Goal: Check status: Check status

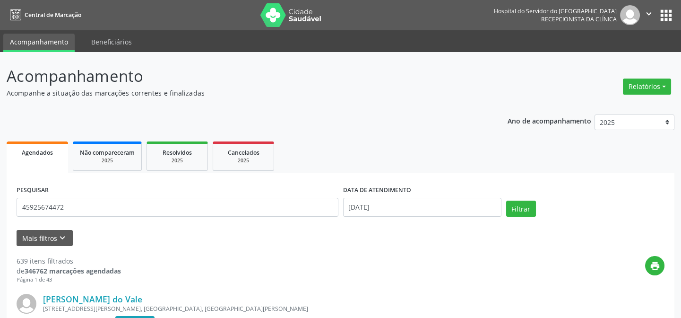
type input "45925674472"
click at [506, 200] on button "Filtrar" at bounding box center [521, 208] width 30 height 16
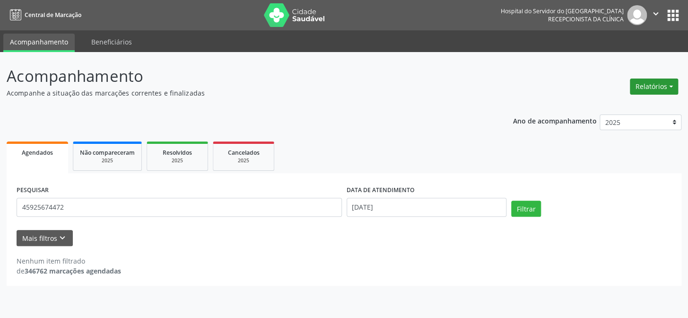
click at [657, 83] on button "Relatórios" at bounding box center [654, 86] width 48 height 16
click at [618, 105] on link "Agendamentos" at bounding box center [627, 106] width 102 height 13
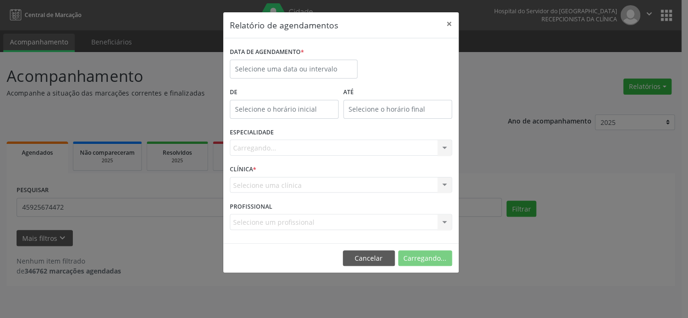
click at [156, 184] on div "Relatório de agendamentos × DATA DE AGENDAMENTO * De ATÉ ESPECIALIDADE [GEOGRAP…" at bounding box center [344, 159] width 688 height 318
click at [447, 21] on button "×" at bounding box center [449, 23] width 19 height 23
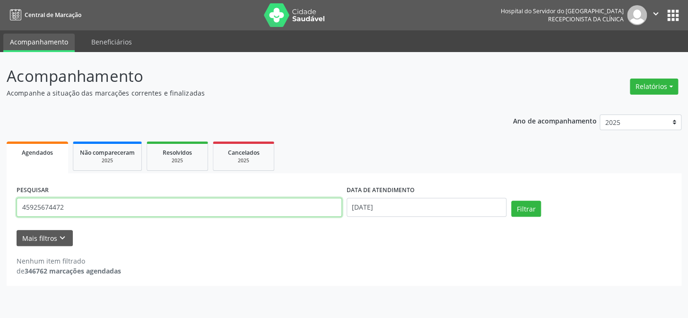
click at [108, 210] on input "45925674472" at bounding box center [179, 207] width 325 height 19
click at [511, 200] on button "Filtrar" at bounding box center [526, 208] width 30 height 16
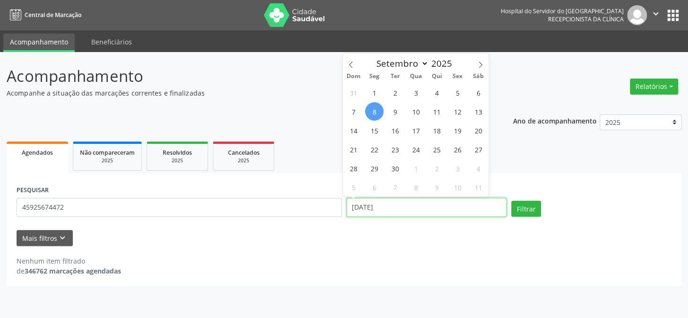
click at [371, 209] on input "[DATE]" at bounding box center [426, 207] width 160 height 19
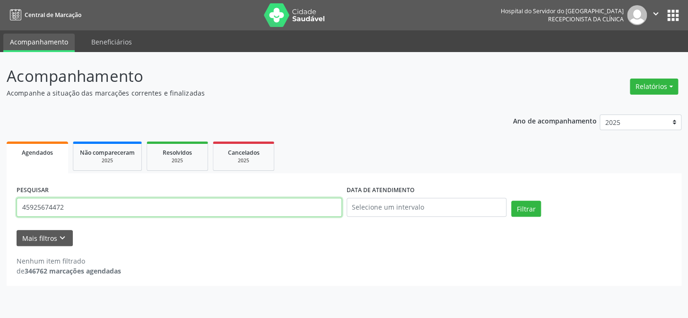
click at [73, 205] on input "45925674472" at bounding box center [179, 207] width 325 height 19
click at [511, 200] on button "Filtrar" at bounding box center [526, 208] width 30 height 16
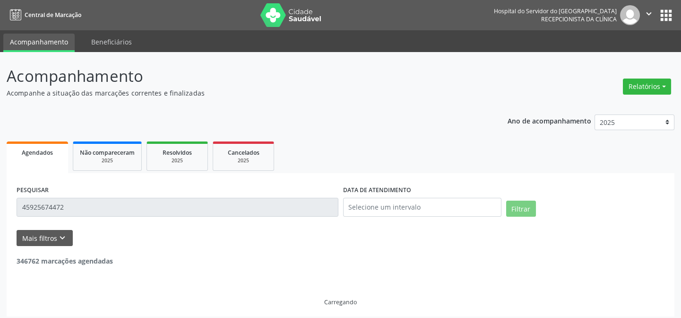
click at [72, 207] on input "45925674472" at bounding box center [178, 207] width 322 height 19
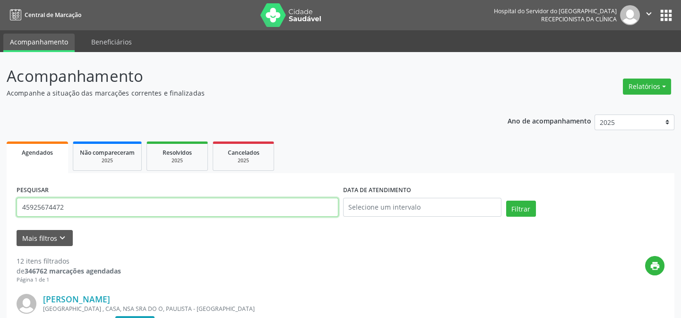
click at [75, 206] on input "45925674472" at bounding box center [178, 207] width 322 height 19
type input "4"
type input "32034784472"
click at [506, 200] on button "Filtrar" at bounding box center [521, 208] width 30 height 16
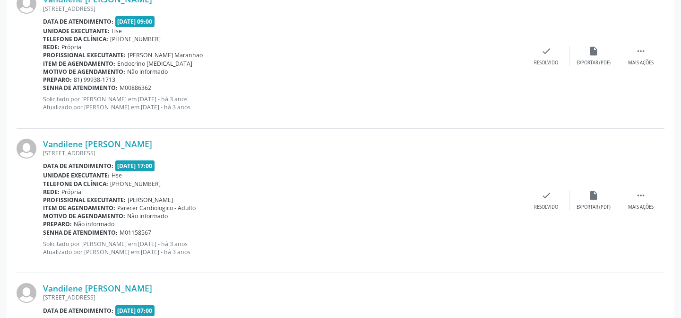
scroll to position [414, 0]
